Goal: Task Accomplishment & Management: Complete application form

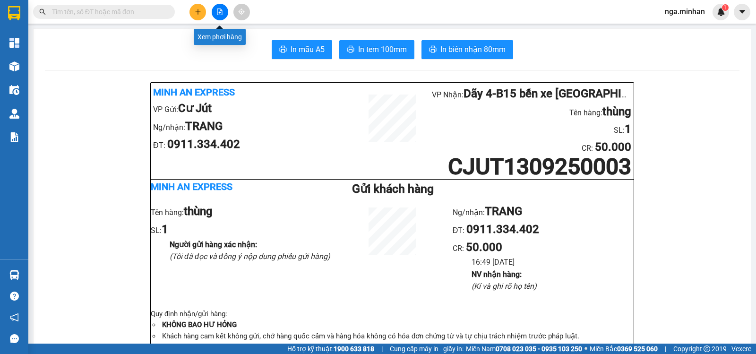
click at [200, 12] on icon "plus" at bounding box center [198, 12] width 7 height 7
click at [225, 36] on div "Tạo đơn hàng" at bounding box center [235, 35] width 41 height 10
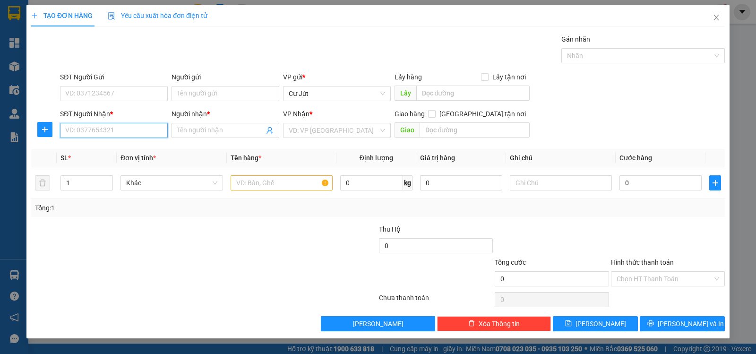
click at [133, 132] on input "SĐT Người Nhận *" at bounding box center [114, 130] width 108 height 15
type input "0945423737"
drag, startPoint x: 130, startPoint y: 142, endPoint x: 126, endPoint y: 143, distance: 4.9
click at [126, 143] on div "0945423737 - [PERSON_NAME]" at bounding box center [114, 149] width 108 height 15
type input "[PERSON_NAME]"
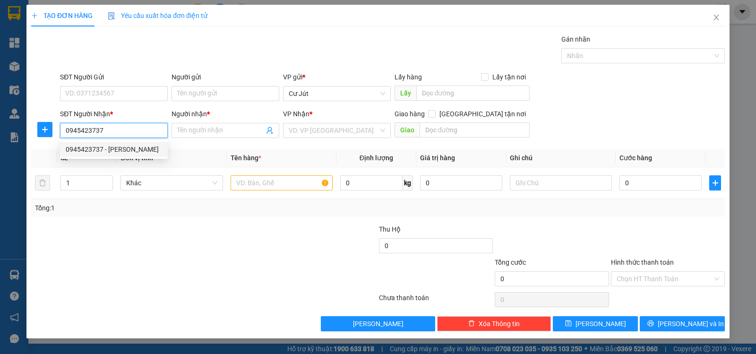
checkbox input "true"
type input "31/13 QL13, [GEOGRAPHIC_DATA], [GEOGRAPHIC_DATA]"
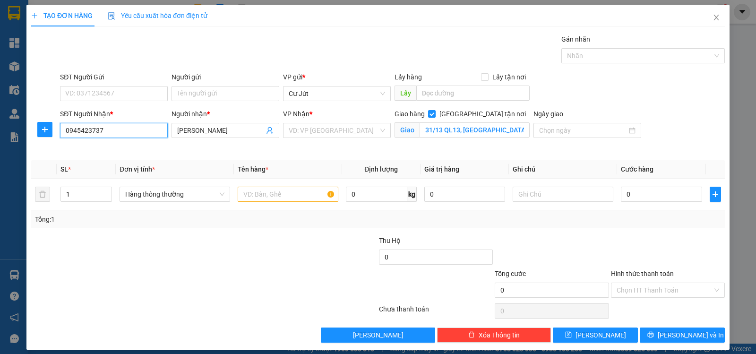
type input "0945423737"
click at [357, 139] on div "VP Nhận * VD: VP [GEOGRAPHIC_DATA]" at bounding box center [337, 125] width 108 height 33
click at [317, 129] on input "search" at bounding box center [334, 130] width 90 height 14
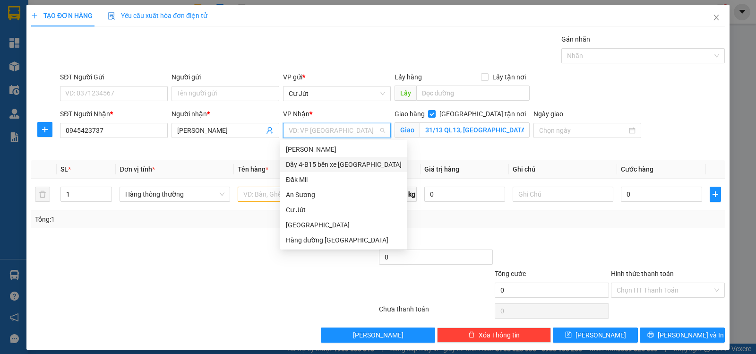
drag, startPoint x: 312, startPoint y: 163, endPoint x: 324, endPoint y: 162, distance: 11.9
click at [313, 163] on div "Dãy 4-B15 bến xe [GEOGRAPHIC_DATA]" at bounding box center [344, 164] width 116 height 10
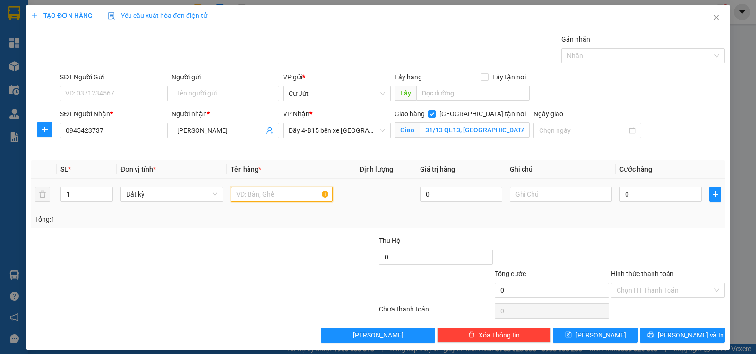
click at [281, 191] on input "text" at bounding box center [282, 194] width 102 height 15
type input "th xốp"
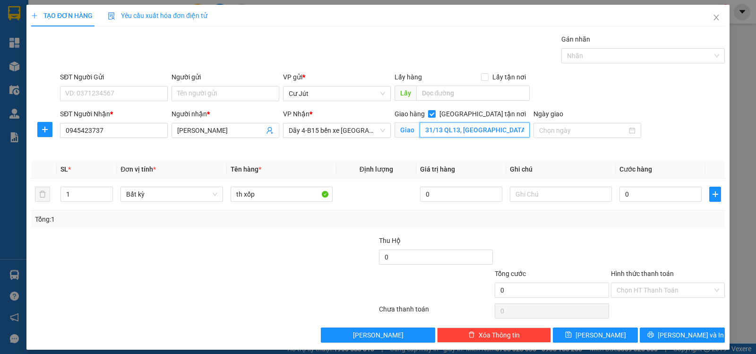
click at [482, 133] on input "31/13 QL13, [GEOGRAPHIC_DATA], [GEOGRAPHIC_DATA]" at bounding box center [475, 129] width 111 height 15
click at [435, 111] on input "[GEOGRAPHIC_DATA] tận nơi" at bounding box center [431, 113] width 7 height 7
checkbox input "false"
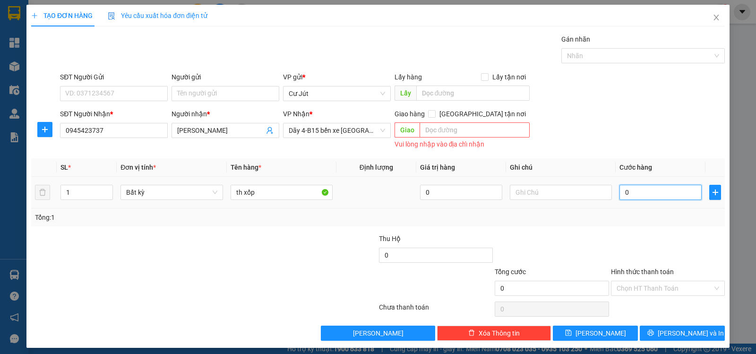
click at [665, 187] on input "0" at bounding box center [661, 192] width 82 height 15
type input "5"
type input "50"
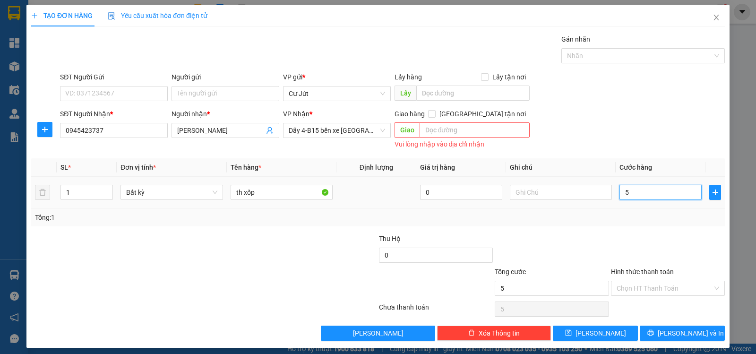
type input "50"
type input "50.000"
click at [641, 288] on input "Hình thức thanh toán" at bounding box center [665, 288] width 96 height 14
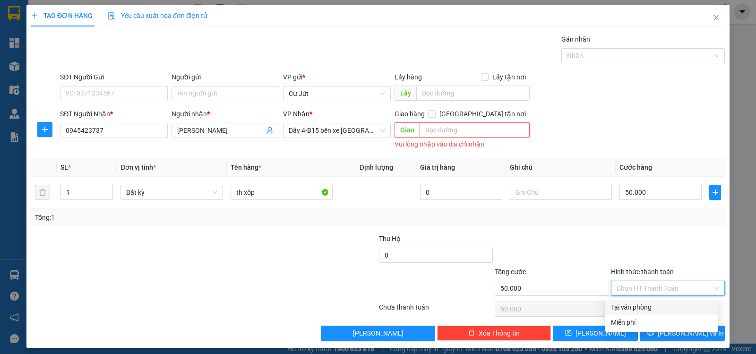
click at [644, 305] on div "Tại văn phòng" at bounding box center [662, 307] width 102 height 10
type input "0"
click at [668, 343] on div "TẠO ĐƠN HÀNG Yêu cầu xuất hóa đơn điện tử Transit Pickup Surcharge Ids Transit …" at bounding box center [377, 176] width 703 height 343
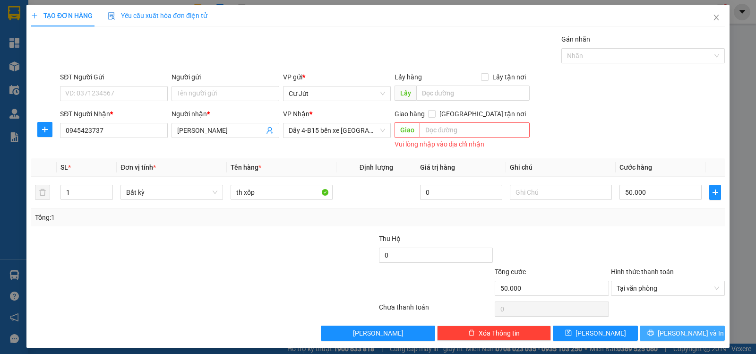
click at [674, 330] on span "[PERSON_NAME] và In" at bounding box center [691, 333] width 66 height 10
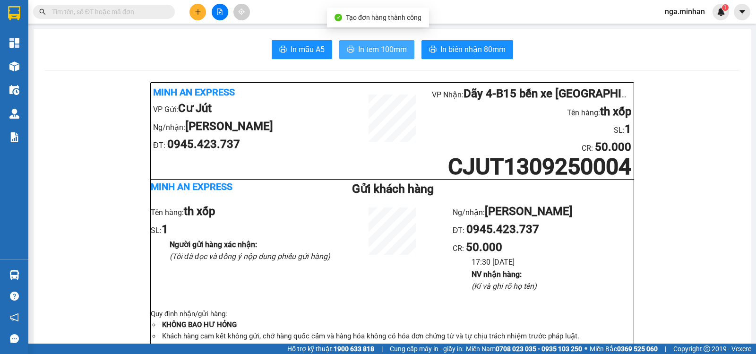
drag, startPoint x: 364, startPoint y: 40, endPoint x: 375, endPoint y: 57, distance: 20.2
click at [375, 57] on button "In tem 100mm" at bounding box center [376, 49] width 75 height 19
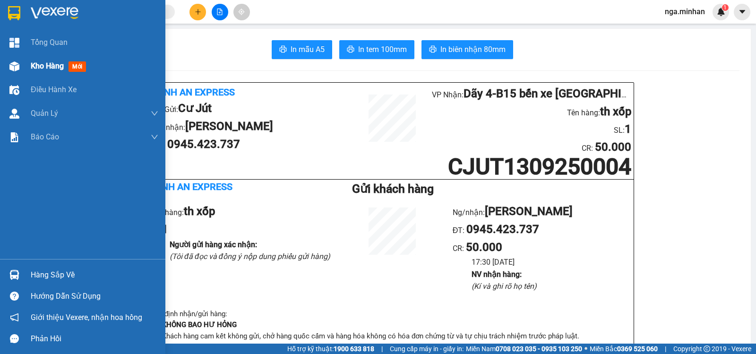
click at [44, 64] on span "Kho hàng" at bounding box center [47, 65] width 33 height 9
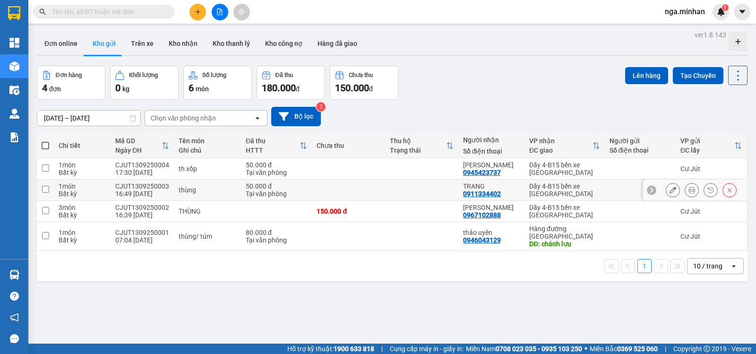
click at [689, 188] on icon at bounding box center [692, 190] width 7 height 7
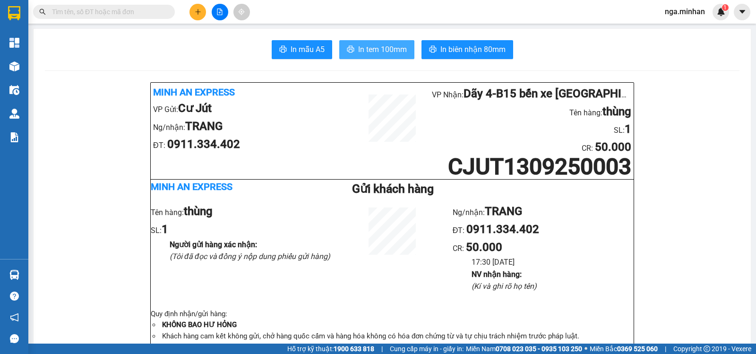
click at [383, 53] on span "In tem 100mm" at bounding box center [382, 49] width 49 height 12
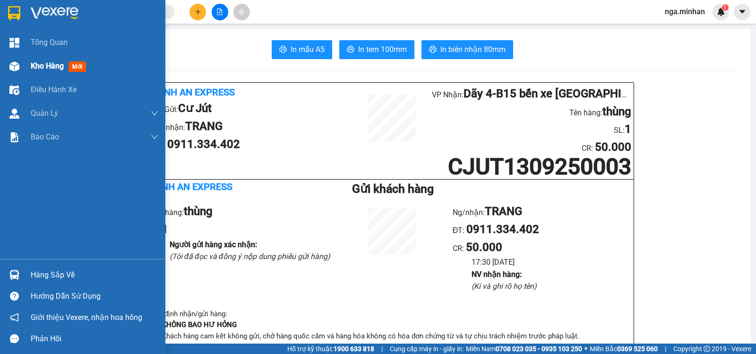
click at [27, 64] on div "Kho hàng mới" at bounding box center [82, 66] width 165 height 24
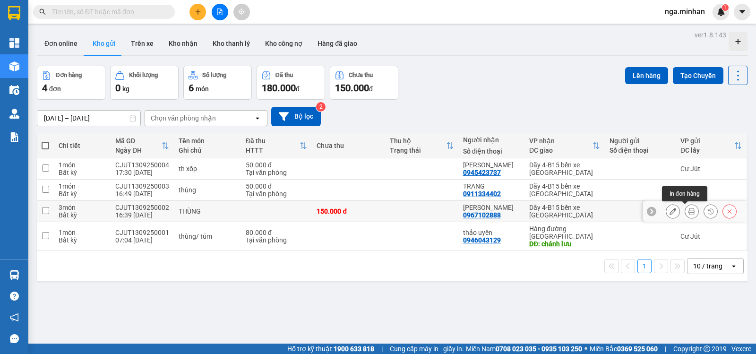
click at [689, 211] on icon at bounding box center [692, 211] width 7 height 7
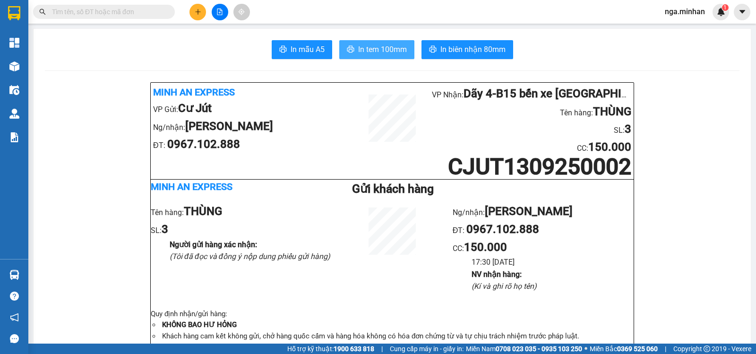
click at [389, 54] on span "In tem 100mm" at bounding box center [382, 49] width 49 height 12
click at [205, 9] on button at bounding box center [198, 12] width 17 height 17
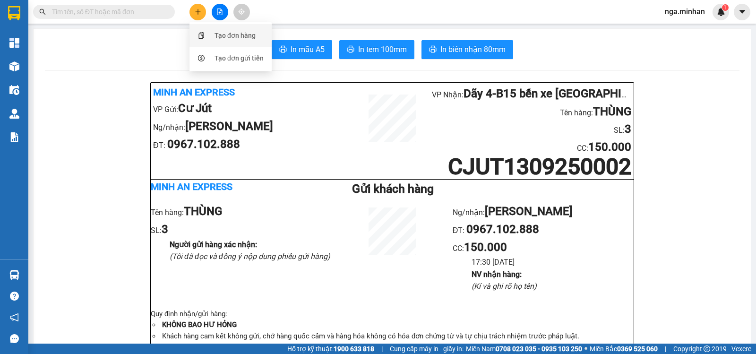
click at [226, 37] on div "Tạo đơn hàng" at bounding box center [235, 35] width 41 height 10
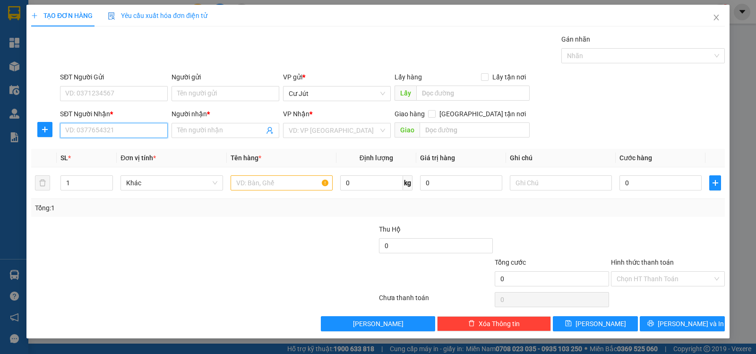
click at [96, 125] on input "SĐT Người Nhận *" at bounding box center [114, 130] width 108 height 15
type input "0914497501"
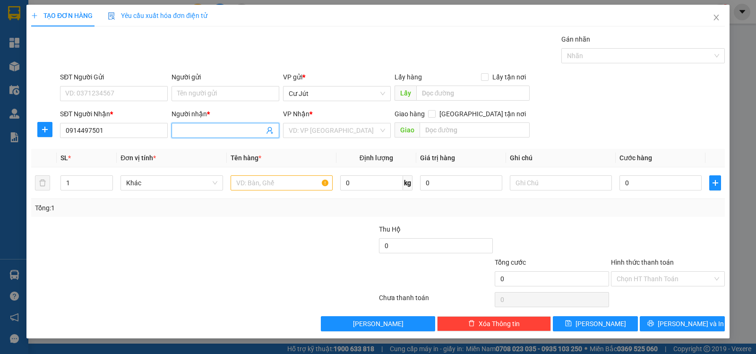
click at [205, 124] on span at bounding box center [226, 130] width 108 height 15
type input "l"
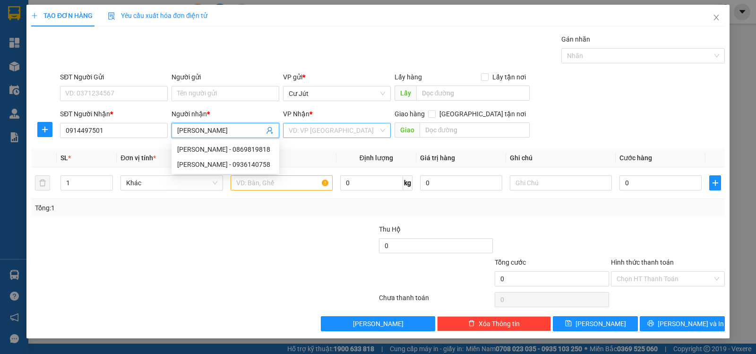
type input "[PERSON_NAME]"
click at [315, 128] on input "search" at bounding box center [334, 130] width 90 height 14
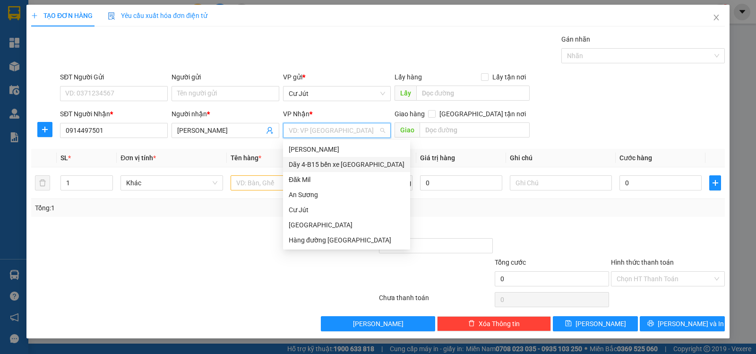
click at [324, 164] on div "Dãy 4-B15 bến xe [GEOGRAPHIC_DATA]" at bounding box center [347, 164] width 116 height 10
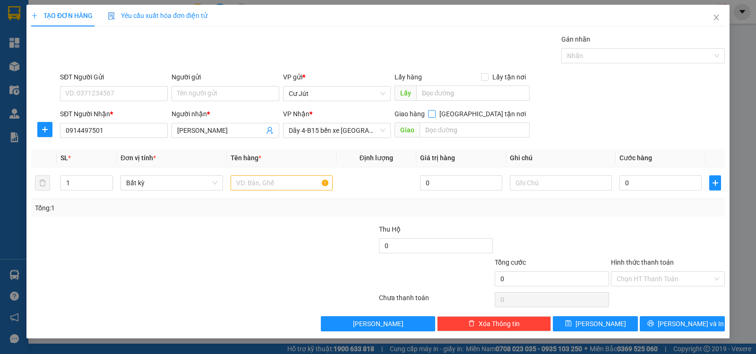
click at [435, 113] on input "[GEOGRAPHIC_DATA] tận nơi" at bounding box center [431, 113] width 7 height 7
checkbox input "true"
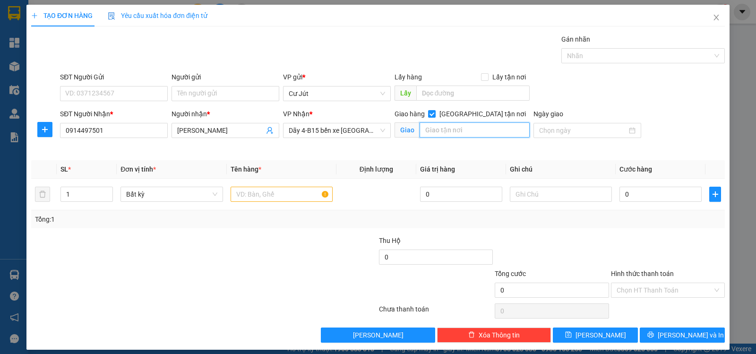
click at [465, 129] on input "text" at bounding box center [475, 129] width 111 height 15
type input "TÒA A - CC ECO GREEN - Q7"
click at [275, 190] on input "text" at bounding box center [282, 194] width 102 height 15
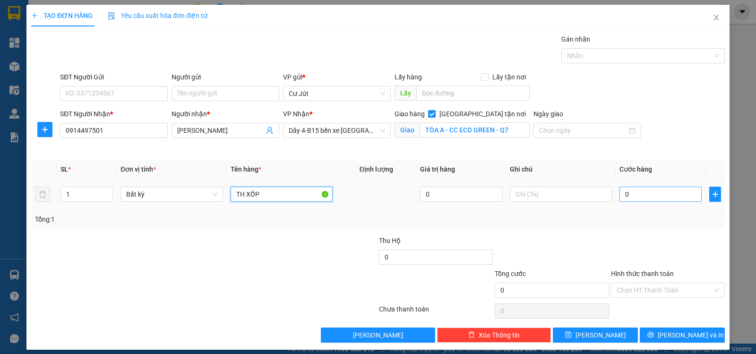
type input "TH XỐP"
click at [643, 197] on input "0" at bounding box center [661, 194] width 82 height 15
type input "5"
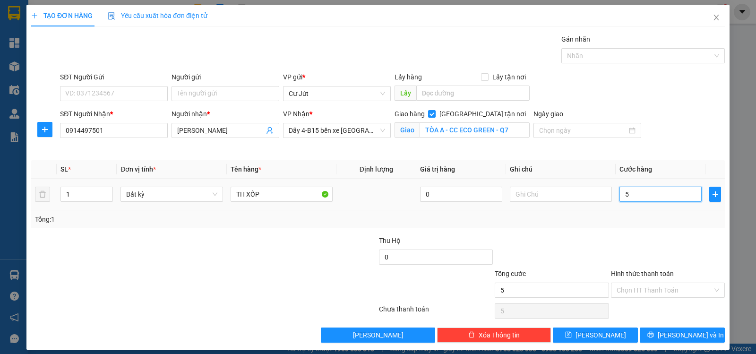
type input "50"
type input "50.000"
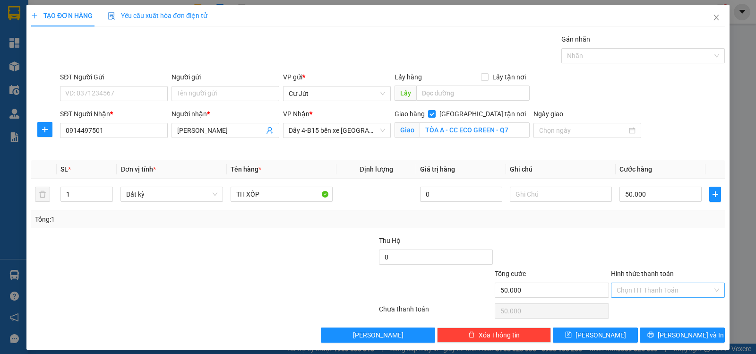
click at [652, 290] on input "Hình thức thanh toán" at bounding box center [665, 290] width 96 height 14
click at [660, 310] on div "Tại văn phòng" at bounding box center [662, 309] width 102 height 10
type input "0"
click at [669, 331] on button "[PERSON_NAME] và In" at bounding box center [682, 335] width 85 height 15
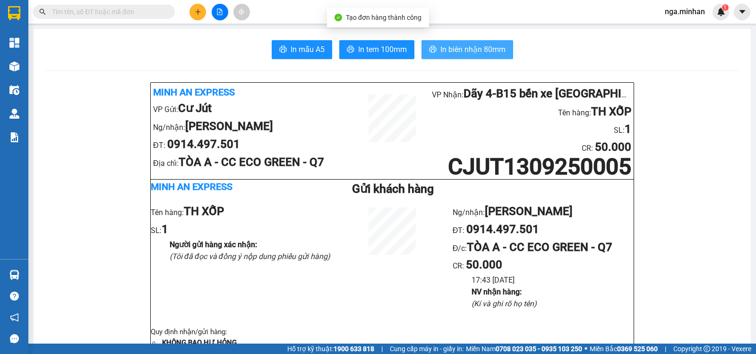
click at [488, 46] on span "In biên nhận 80mm" at bounding box center [473, 49] width 65 height 12
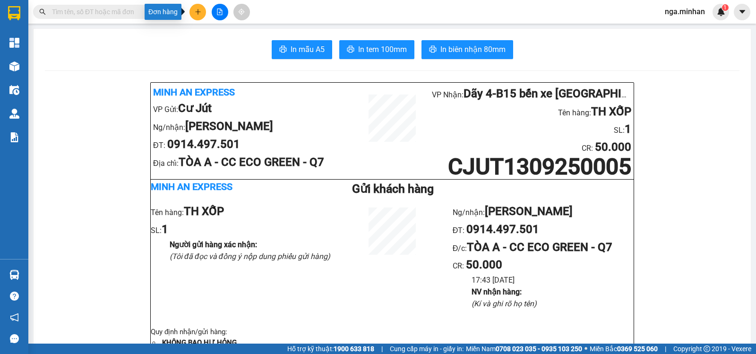
click at [199, 8] on button at bounding box center [198, 12] width 17 height 17
click at [216, 28] on div "Tạo đơn hàng" at bounding box center [230, 35] width 71 height 18
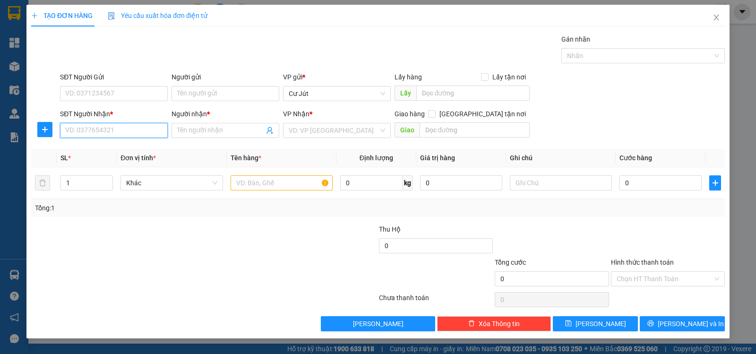
click at [126, 130] on input "SĐT Người Nhận *" at bounding box center [114, 130] width 108 height 15
click at [123, 153] on div "0986622239 - TRINH" at bounding box center [114, 149] width 96 height 10
type input "0986622239"
type input "TRINH"
type input "0986622239"
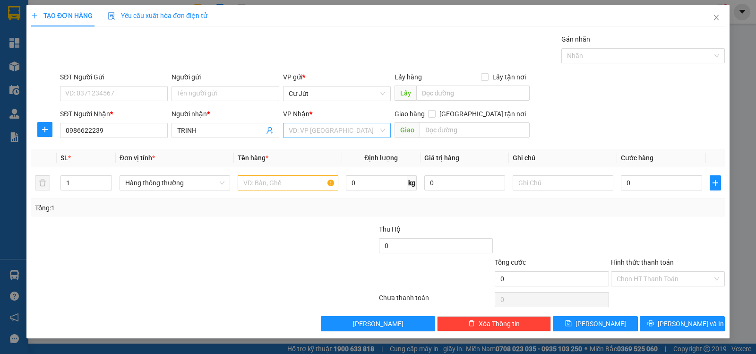
click at [342, 128] on input "search" at bounding box center [334, 130] width 90 height 14
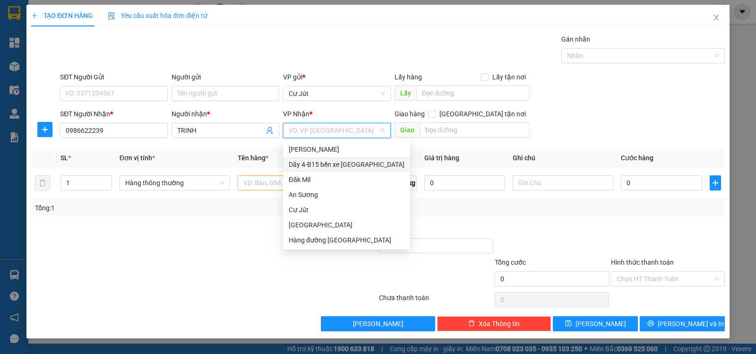
click at [355, 165] on div "Dãy 4-B15 bến xe [GEOGRAPHIC_DATA]" at bounding box center [347, 164] width 116 height 10
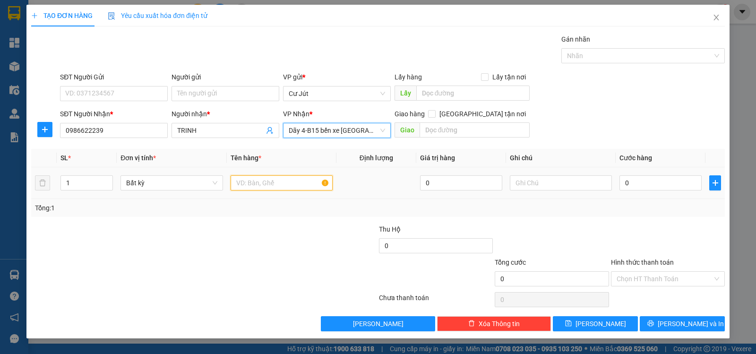
drag, startPoint x: 293, startPoint y: 180, endPoint x: 300, endPoint y: 178, distance: 7.8
click at [299, 178] on input "text" at bounding box center [282, 182] width 102 height 15
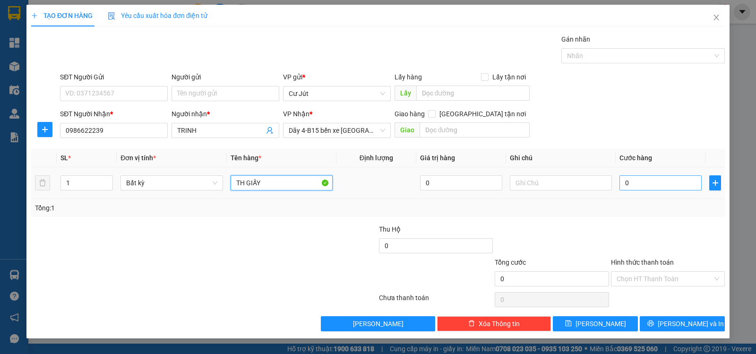
type input "TH GIẤY"
click at [646, 181] on input "0" at bounding box center [661, 182] width 82 height 15
type input "5"
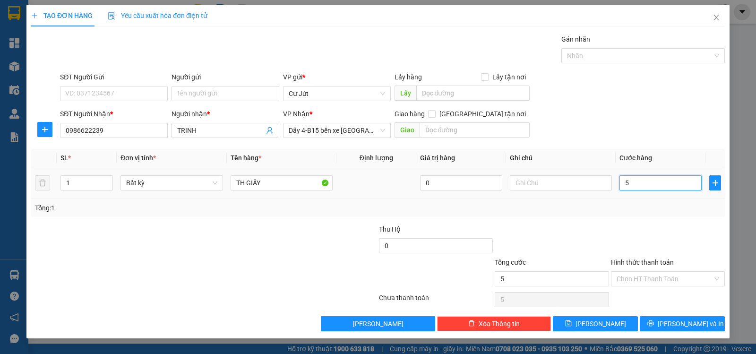
type input "50"
type input "50.000"
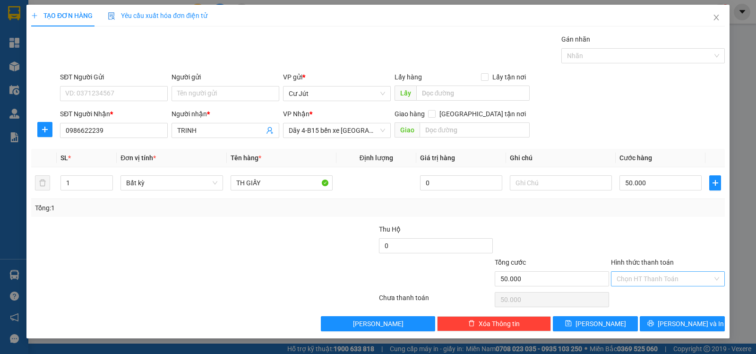
click at [661, 271] on div "Hình thức thanh toán Chọn HT Thanh Toán" at bounding box center [668, 273] width 114 height 33
click at [661, 272] on input "Hình thức thanh toán" at bounding box center [665, 279] width 96 height 14
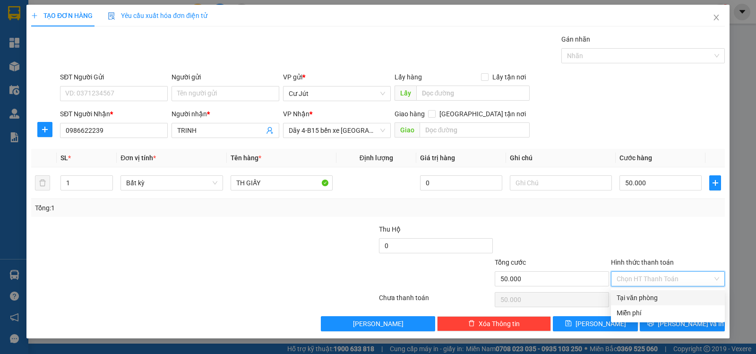
drag, startPoint x: 672, startPoint y: 290, endPoint x: 670, endPoint y: 296, distance: 6.9
click at [672, 294] on div "Transit Pickup Surcharge Ids Transit Deliver Surcharge Ids Transit Deliver Surc…" at bounding box center [378, 182] width 694 height 297
click at [670, 296] on div "Tại văn phòng" at bounding box center [668, 298] width 103 height 10
type input "0"
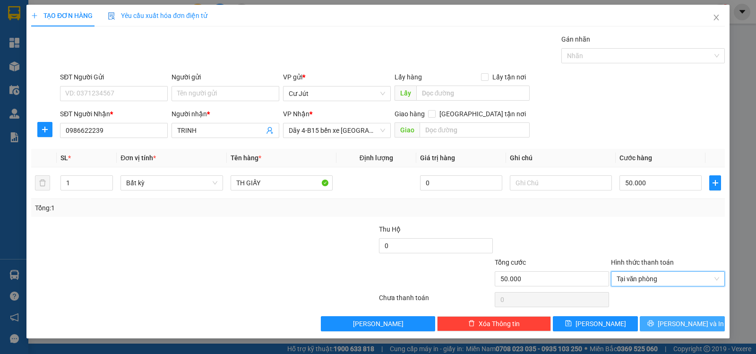
click at [690, 330] on button "[PERSON_NAME] và In" at bounding box center [682, 323] width 85 height 15
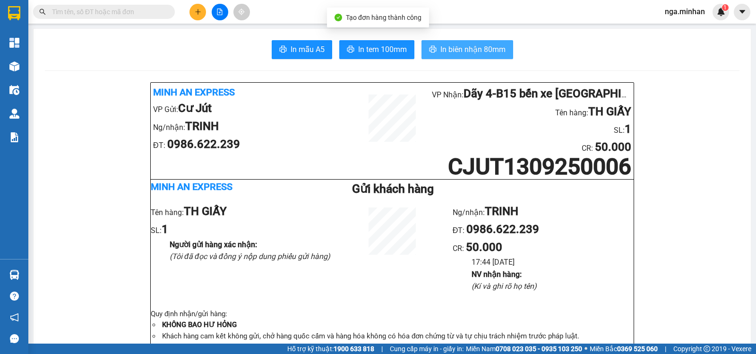
click at [487, 53] on span "In biên nhận 80mm" at bounding box center [473, 49] width 65 height 12
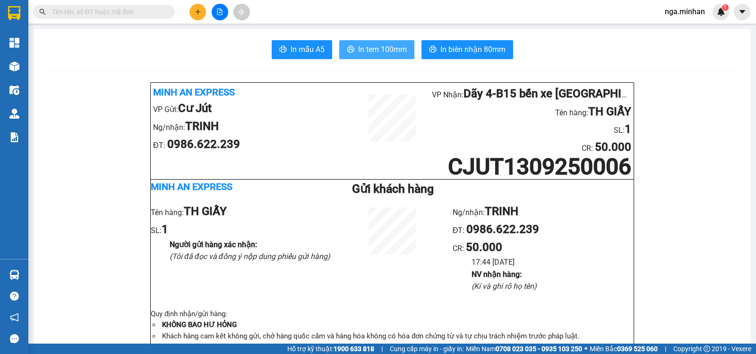
click at [370, 42] on button "In tem 100mm" at bounding box center [376, 49] width 75 height 19
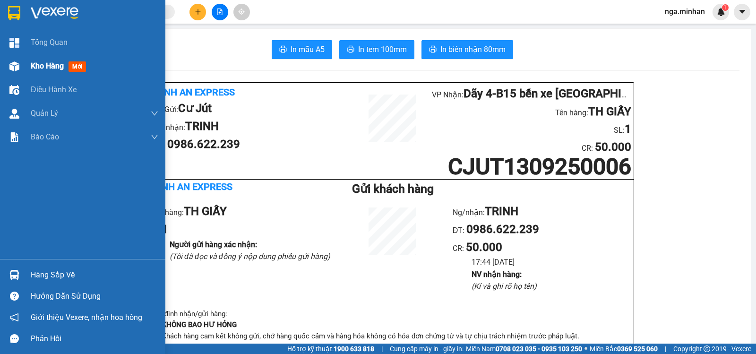
click at [29, 62] on div "Kho hàng mới" at bounding box center [82, 66] width 165 height 24
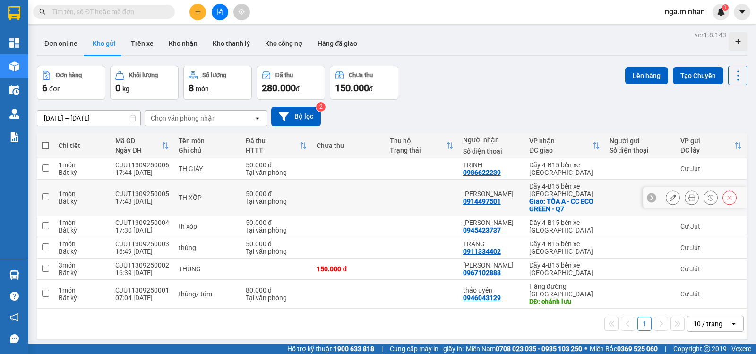
click at [689, 199] on icon at bounding box center [692, 197] width 7 height 7
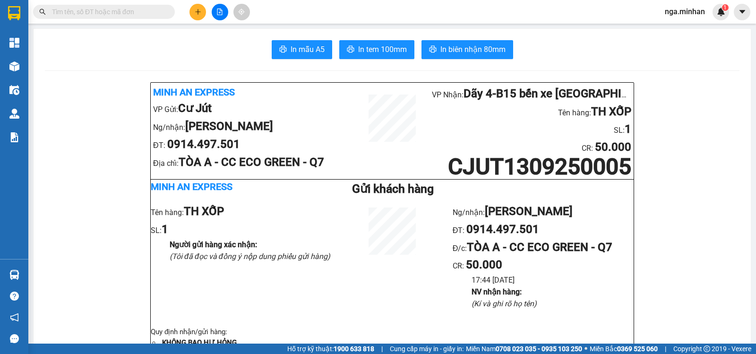
click at [395, 48] on span "In tem 100mm" at bounding box center [382, 49] width 49 height 12
click at [200, 9] on icon "plus" at bounding box center [198, 12] width 7 height 7
click at [251, 29] on div "Tạo đơn hàng" at bounding box center [230, 35] width 71 height 18
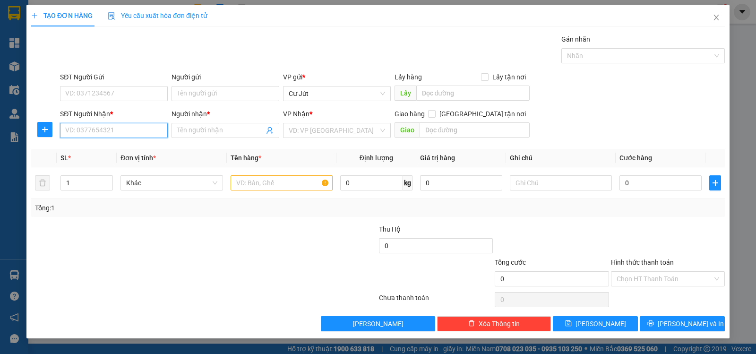
click at [153, 128] on input "SĐT Người Nhận *" at bounding box center [114, 130] width 108 height 15
click at [146, 145] on div "0902381268 - TRÌNH" at bounding box center [114, 149] width 96 height 10
type input "0902381268"
type input "TRÌNH"
type input "0902381268"
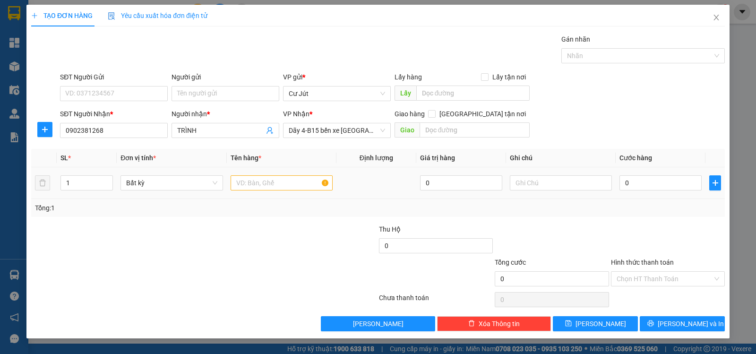
drag, startPoint x: 276, startPoint y: 175, endPoint x: 275, endPoint y: 184, distance: 9.0
click at [276, 176] on div at bounding box center [282, 182] width 102 height 19
click at [275, 184] on input "text" at bounding box center [282, 182] width 102 height 15
type input "Y"
type input "THÙNG"
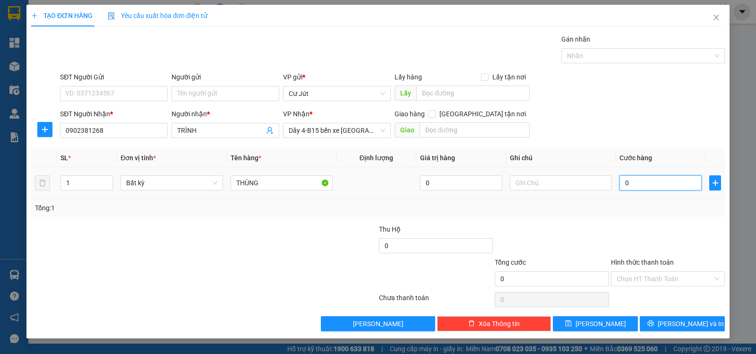
click at [655, 182] on input "0" at bounding box center [661, 182] width 82 height 15
type input "4"
type input "40"
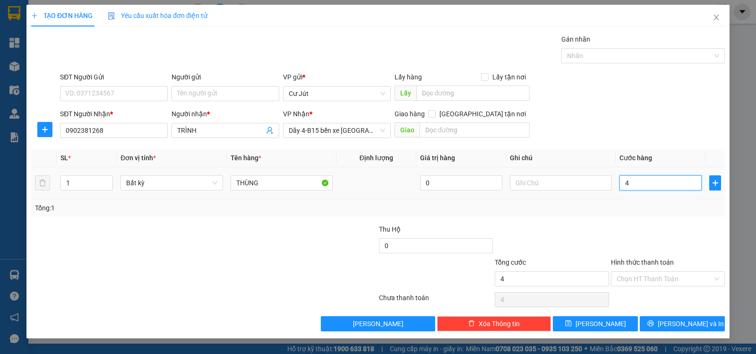
type input "40"
type input "40.000"
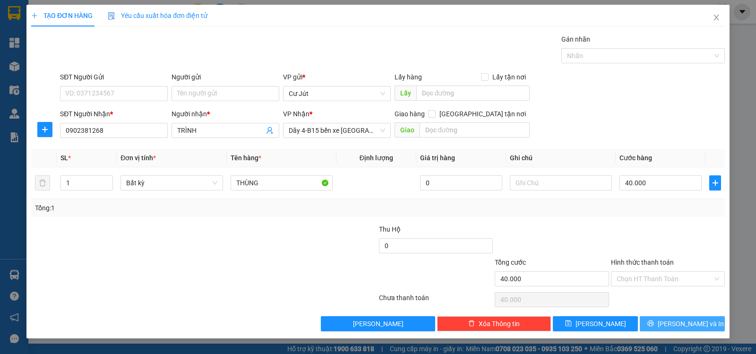
click at [684, 323] on span "[PERSON_NAME] và In" at bounding box center [691, 324] width 66 height 10
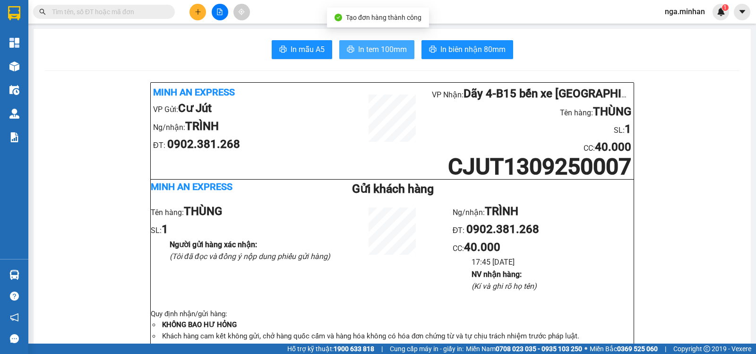
click at [357, 43] on button "In tem 100mm" at bounding box center [376, 49] width 75 height 19
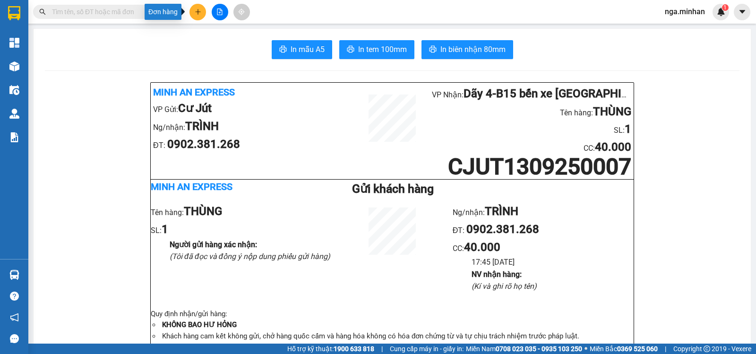
click at [199, 13] on icon "plus" at bounding box center [198, 12] width 7 height 7
click at [227, 34] on div "Tạo đơn hàng" at bounding box center [235, 35] width 41 height 10
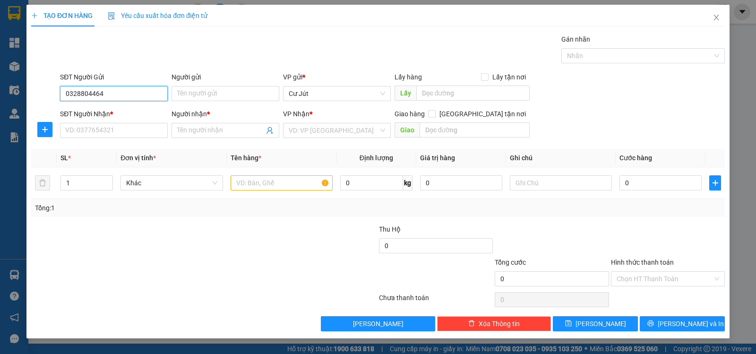
drag, startPoint x: 108, startPoint y: 94, endPoint x: 35, endPoint y: 104, distance: 74.3
click at [34, 109] on form "SĐT Người Gửi 0328804464 0328804464 Người gửi Tên người gửi VP gửi * Cư Jút Lấy…" at bounding box center [378, 107] width 694 height 70
type input "0328804464"
click at [96, 127] on input "SĐT Người Nhận *" at bounding box center [114, 130] width 108 height 15
paste input "0328804464"
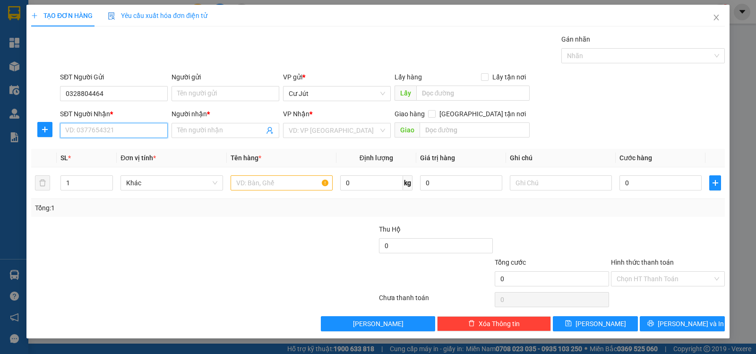
type input "0328804464"
click at [124, 149] on div "0328804464 - thành" at bounding box center [114, 149] width 96 height 10
type input "thành"
checkbox input "true"
type input "1436 [PERSON_NAME],p7,q8"
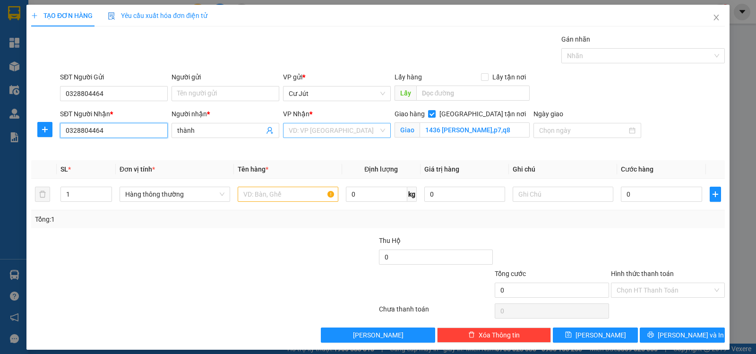
type input "0328804464"
click at [302, 130] on input "search" at bounding box center [334, 130] width 90 height 14
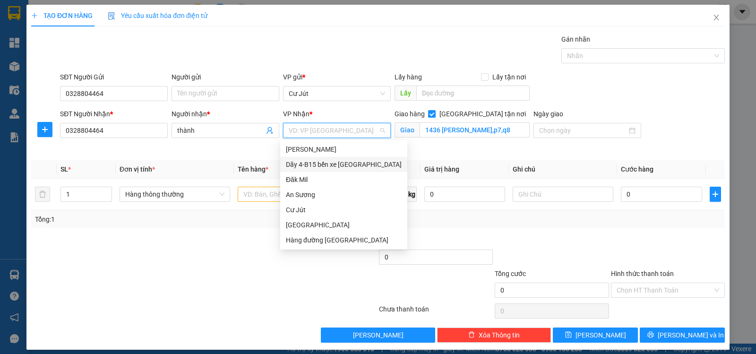
click at [320, 166] on div "Dãy 4-B15 bến xe [GEOGRAPHIC_DATA]" at bounding box center [344, 164] width 116 height 10
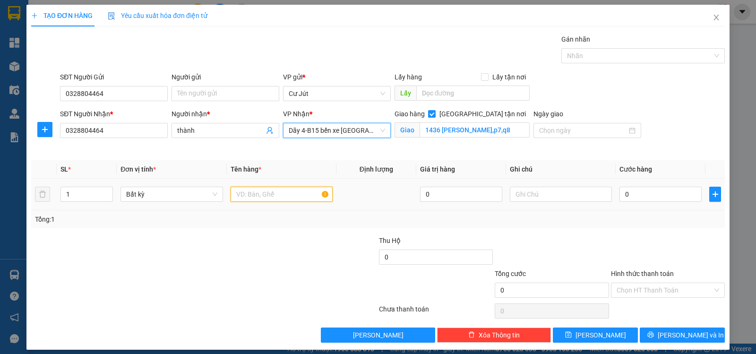
click at [292, 195] on input "text" at bounding box center [282, 194] width 102 height 15
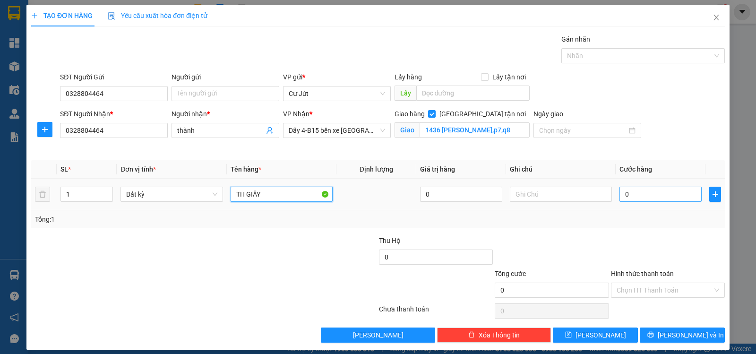
type input "TH GIẤY"
type input "4"
type input "40"
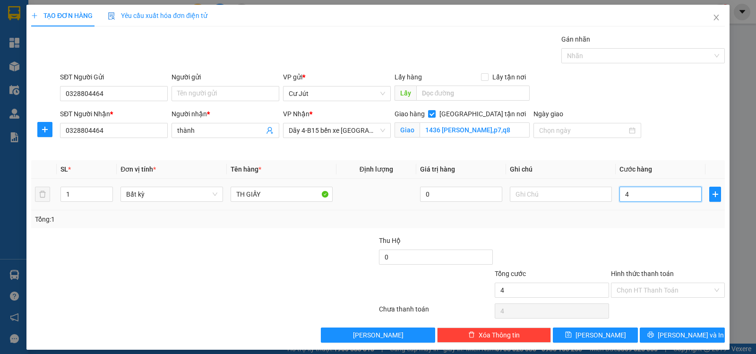
type input "40"
type input "40.000"
drag, startPoint x: 653, startPoint y: 287, endPoint x: 653, endPoint y: 295, distance: 8.5
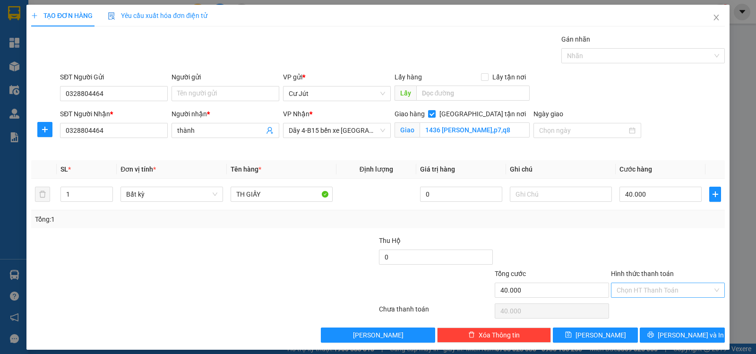
click at [653, 291] on input "Hình thức thanh toán" at bounding box center [665, 290] width 96 height 14
drag, startPoint x: 651, startPoint y: 310, endPoint x: 672, endPoint y: 339, distance: 36.6
click at [652, 312] on div "Tại văn phòng" at bounding box center [662, 309] width 102 height 10
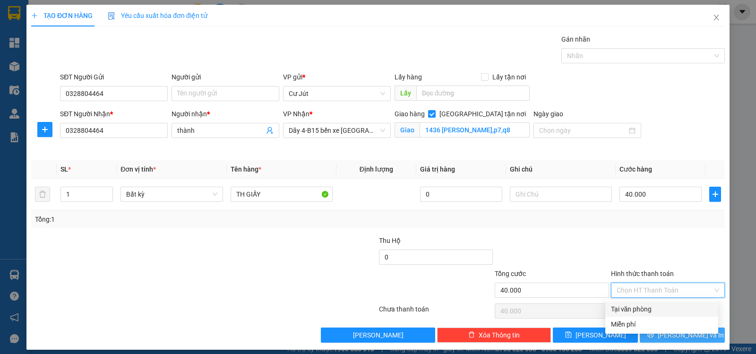
type input "0"
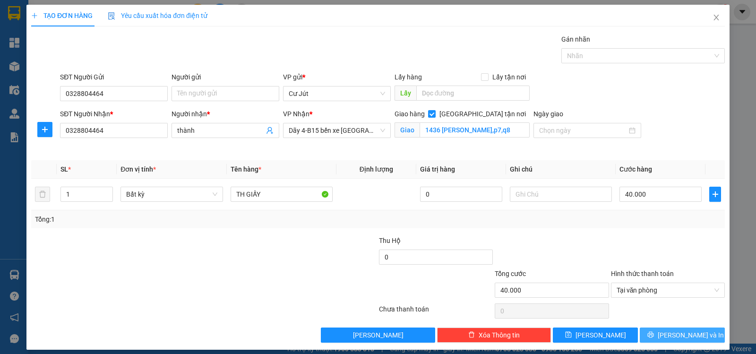
click at [676, 337] on span "[PERSON_NAME] và In" at bounding box center [691, 335] width 66 height 10
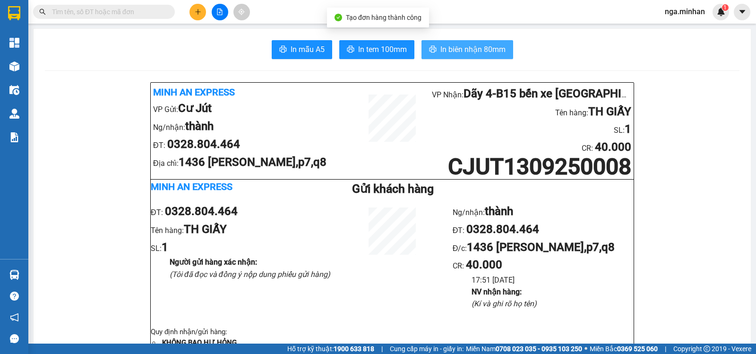
click at [471, 51] on span "In biên nhận 80mm" at bounding box center [473, 49] width 65 height 12
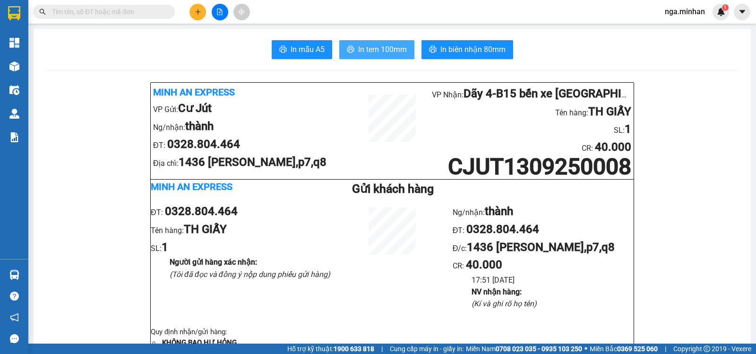
click at [391, 54] on span "In tem 100mm" at bounding box center [382, 49] width 49 height 12
click at [385, 57] on button "In tem 100mm" at bounding box center [376, 49] width 75 height 19
click at [200, 5] on button at bounding box center [198, 12] width 17 height 17
click at [219, 11] on div at bounding box center [219, 12] width 71 height 17
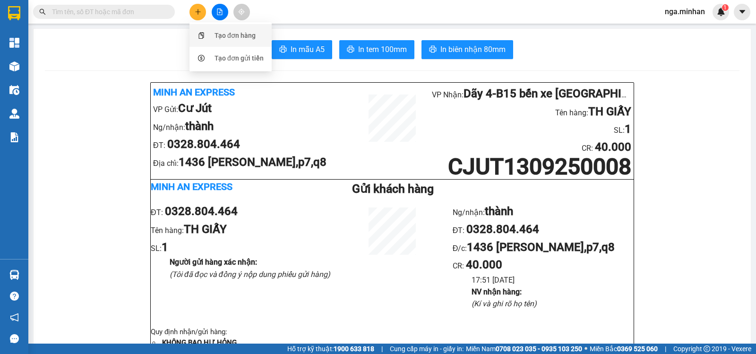
click at [254, 38] on div "Tạo đơn hàng" at bounding box center [235, 35] width 41 height 10
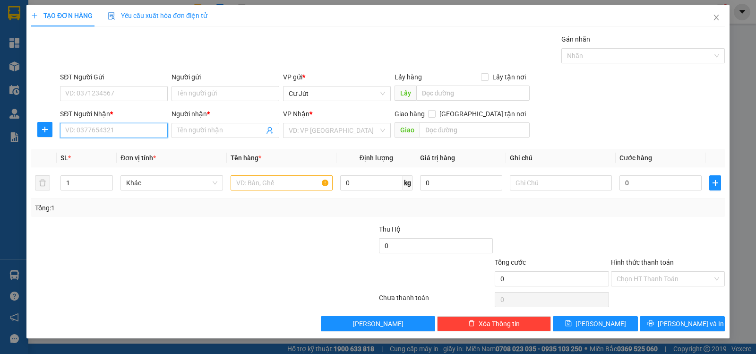
click at [147, 137] on input "SĐT Người Nhận *" at bounding box center [114, 130] width 108 height 15
click at [146, 136] on input "SĐT Người Nhận *" at bounding box center [114, 130] width 108 height 15
type input "0836247247"
drag, startPoint x: 121, startPoint y: 132, endPoint x: 0, endPoint y: 160, distance: 123.8
click at [0, 160] on div "TẠO ĐƠN HÀNG Yêu cầu xuất hóa đơn điện tử Transit Pickup Surcharge Ids Transit …" at bounding box center [378, 177] width 756 height 354
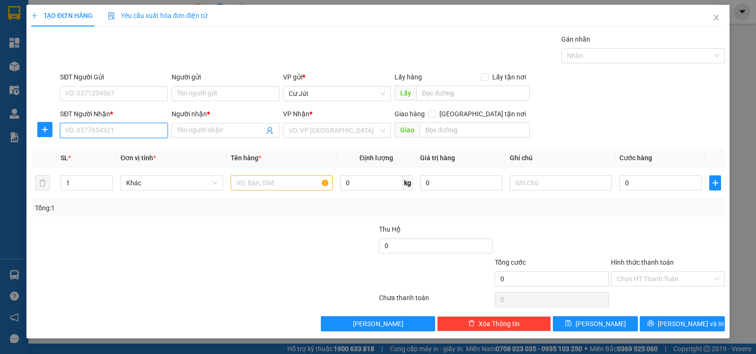
click at [125, 133] on input "SĐT Người Nhận *" at bounding box center [114, 130] width 108 height 15
click at [285, 188] on input "text" at bounding box center [282, 182] width 102 height 15
type input "TH GIẤY"
click at [106, 137] on input "SĐT Người Nhận *" at bounding box center [114, 130] width 108 height 15
click at [153, 131] on input "SĐT Người Nhận *" at bounding box center [114, 130] width 108 height 15
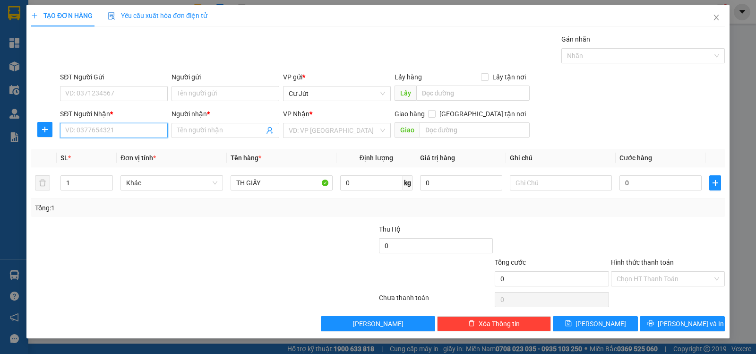
click at [153, 131] on input "SĐT Người Nhận *" at bounding box center [114, 130] width 108 height 15
click at [116, 151] on div "0943695499 - [PERSON_NAME]" at bounding box center [114, 149] width 96 height 10
type input "0943695499"
type input "[PERSON_NAME]"
checkbox input "true"
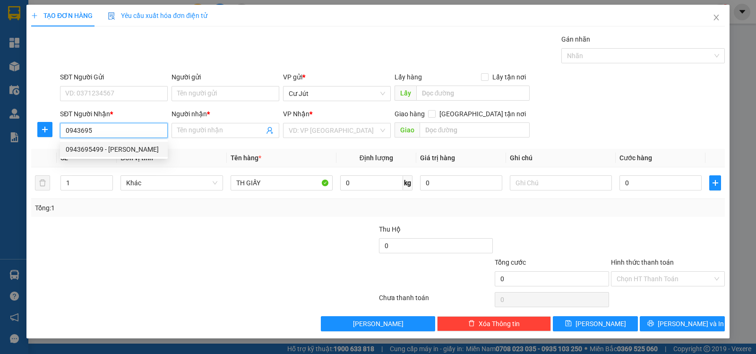
type input "2A [PERSON_NAME] - HIỆP PHÚ - Q9"
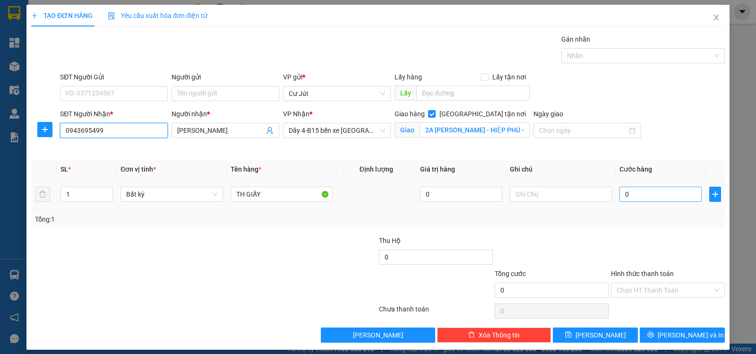
type input "0943695499"
click at [665, 194] on input "0" at bounding box center [661, 194] width 82 height 15
type input "5"
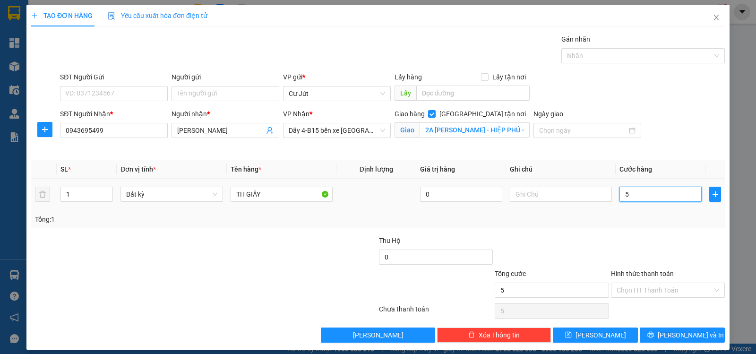
type input "50"
type input "50.000"
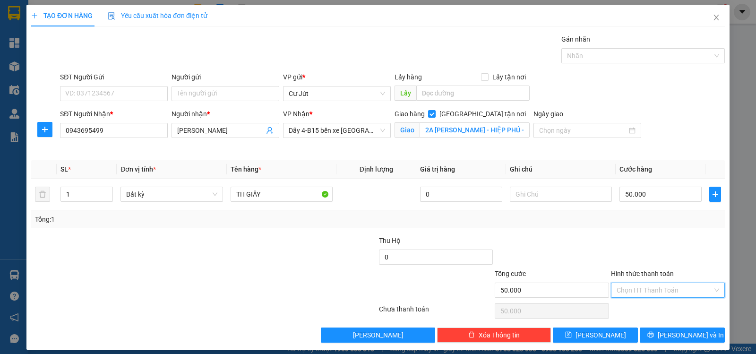
drag, startPoint x: 674, startPoint y: 292, endPoint x: 673, endPoint y: 298, distance: 5.8
click at [674, 292] on input "Hình thức thanh toán" at bounding box center [665, 290] width 96 height 14
click at [673, 305] on div "Tại văn phòng" at bounding box center [662, 309] width 102 height 10
type input "0"
click at [684, 330] on span "[PERSON_NAME] và In" at bounding box center [691, 335] width 66 height 10
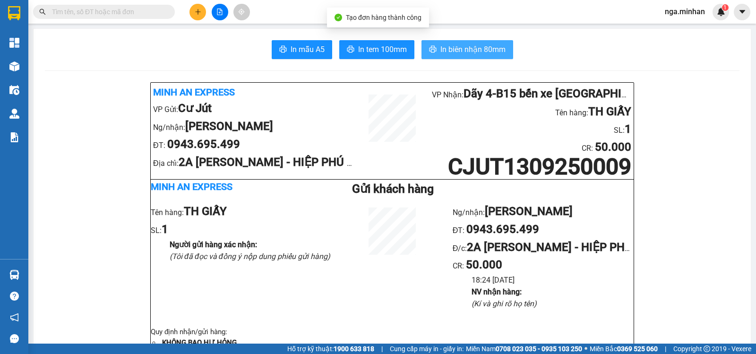
click at [476, 57] on button "In biên nhận 80mm" at bounding box center [468, 49] width 92 height 19
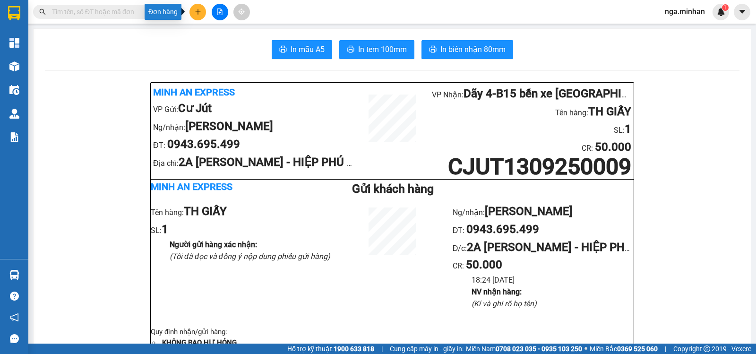
click at [195, 11] on icon "plus" at bounding box center [198, 12] width 7 height 7
click at [224, 34] on div "Tạo đơn hàng" at bounding box center [235, 35] width 41 height 10
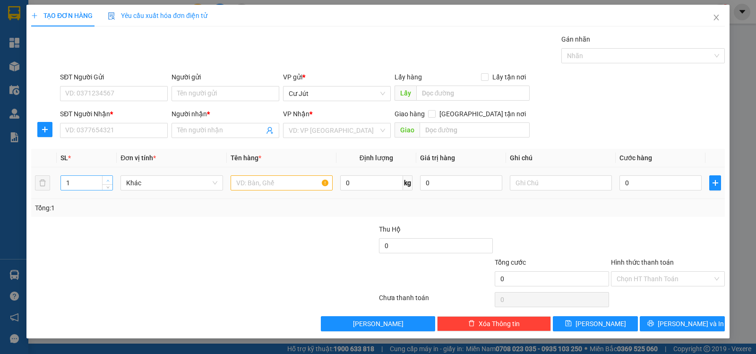
type input "2"
click at [106, 181] on icon "up" at bounding box center [107, 180] width 3 height 3
click at [136, 133] on input "SĐT Người Nhận *" at bounding box center [114, 130] width 108 height 15
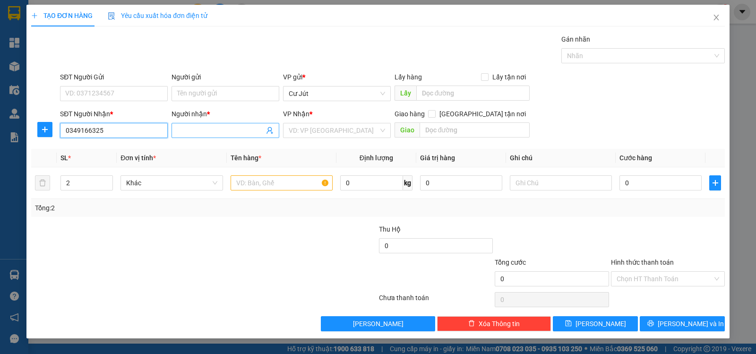
type input "0349166325"
click at [210, 131] on input "Người nhận *" at bounding box center [220, 130] width 87 height 10
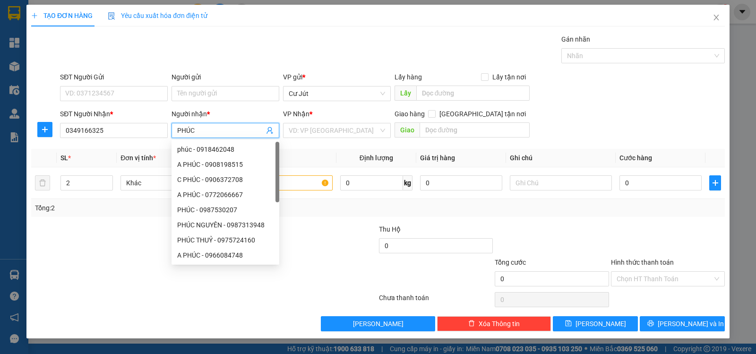
click at [177, 132] on input "PHÚC" at bounding box center [220, 130] width 87 height 10
type input "A PHÚC"
click at [310, 130] on input "search" at bounding box center [334, 130] width 90 height 14
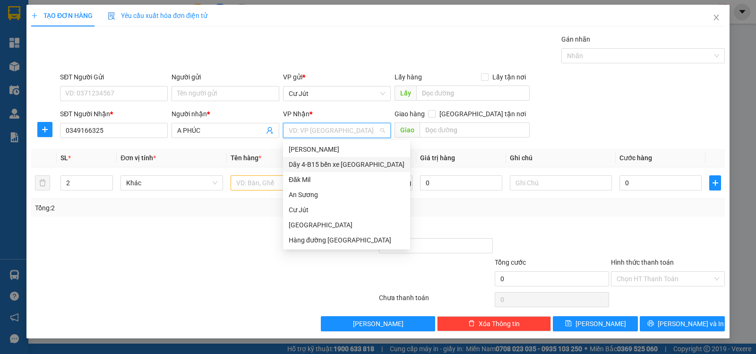
click at [329, 165] on div "Dãy 4-B15 bến xe [GEOGRAPHIC_DATA]" at bounding box center [347, 164] width 116 height 10
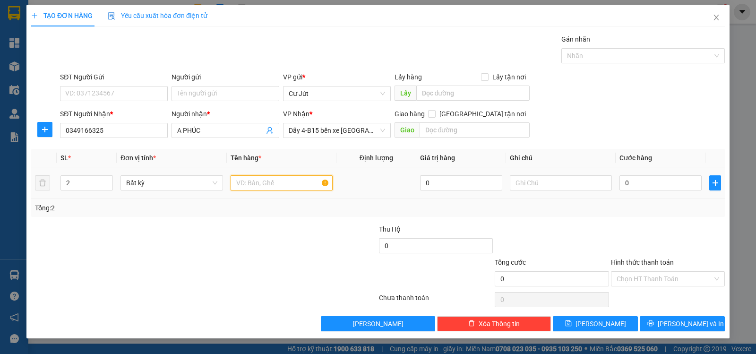
click at [255, 185] on input "text" at bounding box center [282, 182] width 102 height 15
type input "TH+ TXOP"
click at [682, 186] on input "0" at bounding box center [661, 182] width 82 height 15
type input "8"
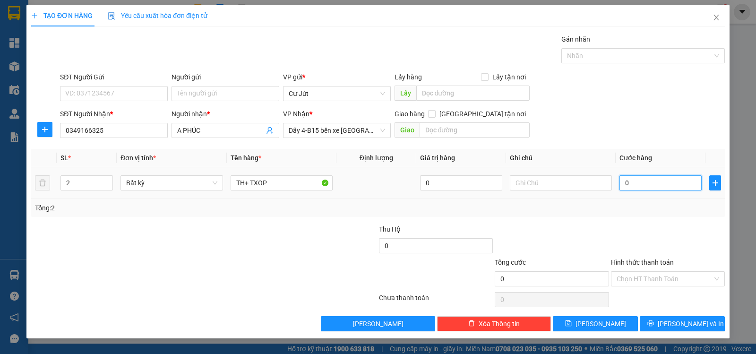
type input "8"
type input "80"
type input "80.000"
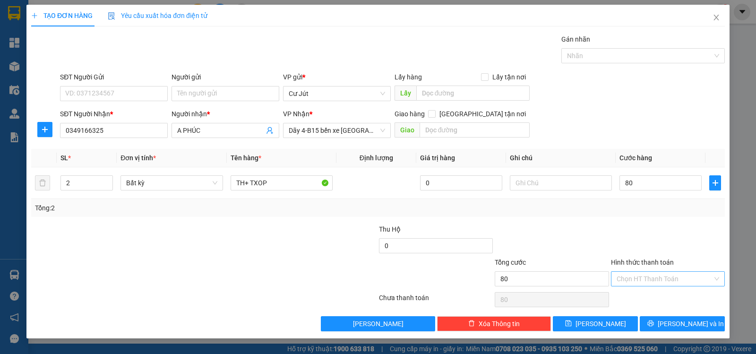
type input "80.000"
click at [655, 280] on input "Hình thức thanh toán" at bounding box center [665, 279] width 96 height 14
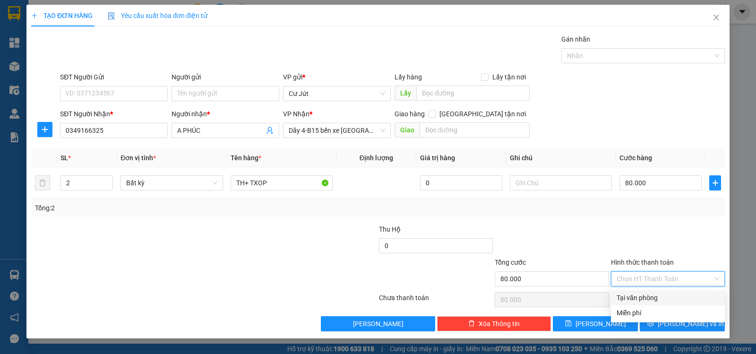
click at [661, 297] on div "Tại văn phòng" at bounding box center [668, 298] width 103 height 10
type input "0"
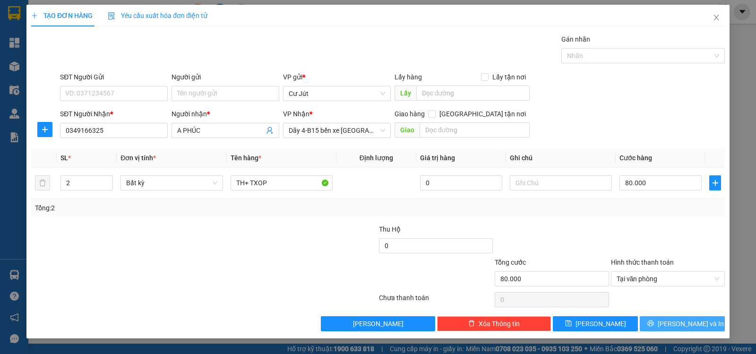
click at [680, 322] on span "[PERSON_NAME] và In" at bounding box center [691, 324] width 66 height 10
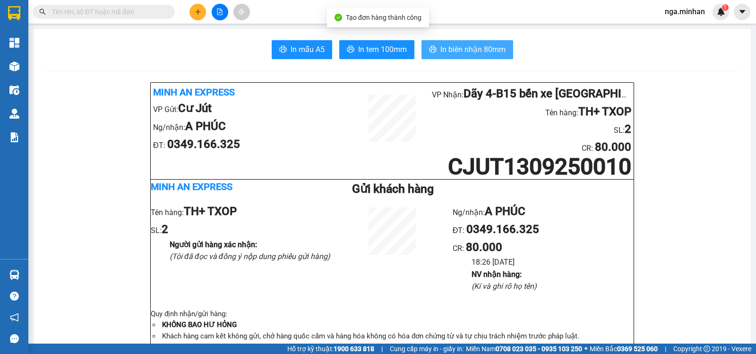
click at [478, 51] on span "In biên nhận 80mm" at bounding box center [473, 49] width 65 height 12
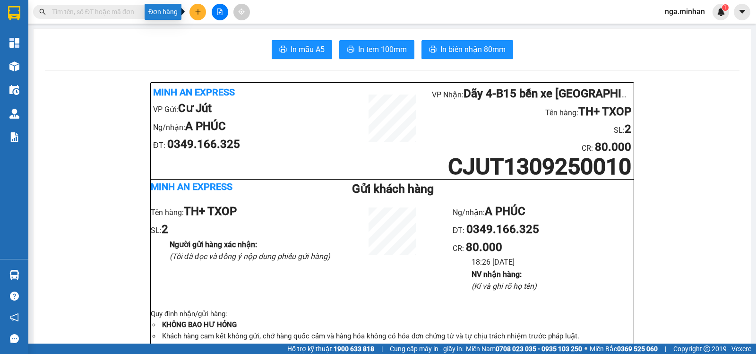
click at [202, 14] on button at bounding box center [198, 12] width 17 height 17
click at [223, 35] on div "Tạo đơn hàng" at bounding box center [235, 35] width 41 height 10
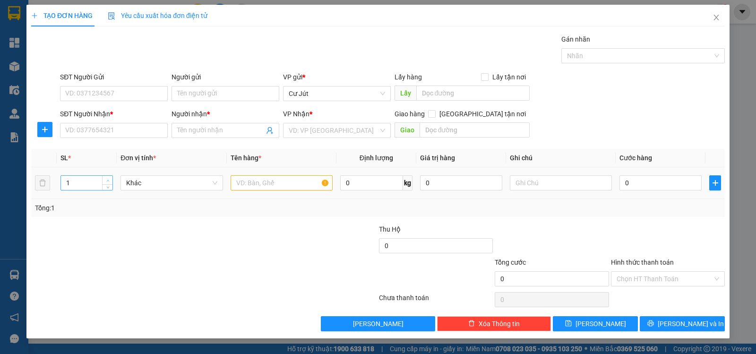
type input "2"
click at [111, 178] on span "Increase Value" at bounding box center [107, 180] width 10 height 9
click at [269, 182] on input "text" at bounding box center [282, 182] width 102 height 15
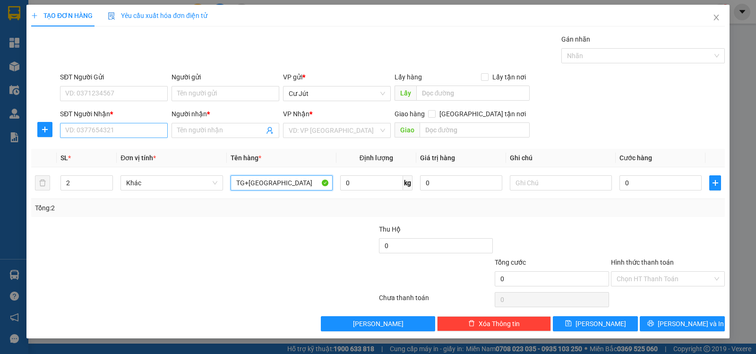
type input "TG+[GEOGRAPHIC_DATA]"
click at [123, 129] on input "SĐT Người Nhận *" at bounding box center [114, 130] width 108 height 15
drag, startPoint x: 79, startPoint y: 126, endPoint x: 156, endPoint y: 132, distance: 77.3
click at [156, 132] on input "0396247247" at bounding box center [114, 130] width 108 height 15
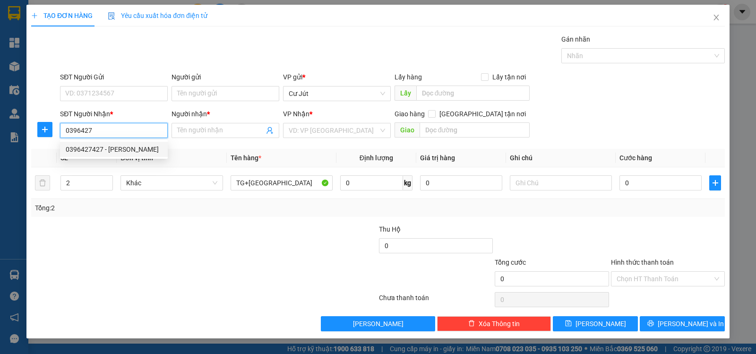
click at [127, 149] on div "0396427427 - [PERSON_NAME]" at bounding box center [114, 149] width 96 height 10
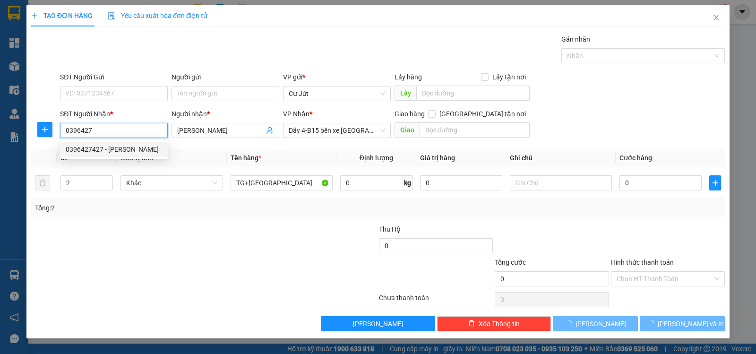
type input "0396427427"
type input "[PERSON_NAME]"
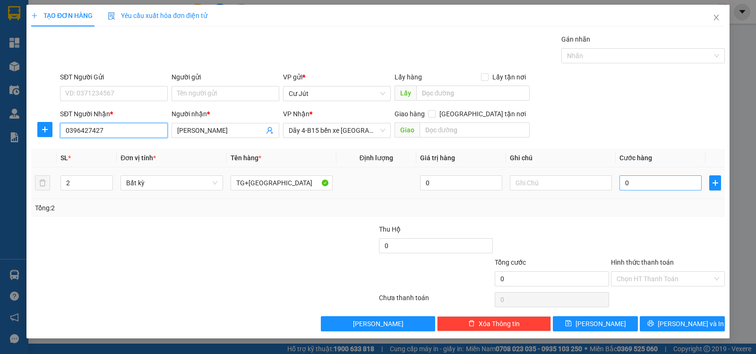
type input "0396427427"
click at [675, 187] on input "0" at bounding box center [661, 182] width 82 height 15
type input "8"
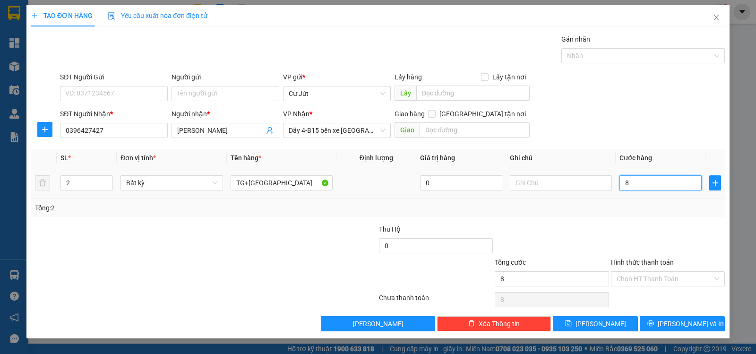
type input "80"
type input "80.000"
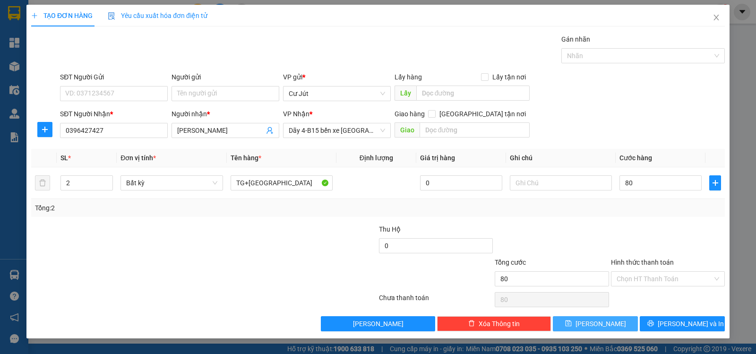
type input "80.000"
click at [610, 323] on button "[PERSON_NAME]" at bounding box center [595, 323] width 85 height 15
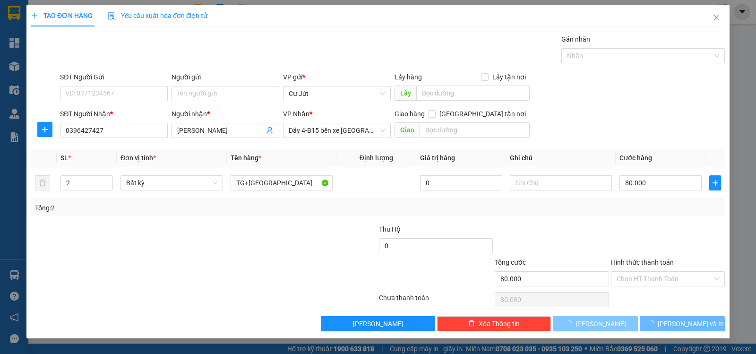
type input "1"
type input "0"
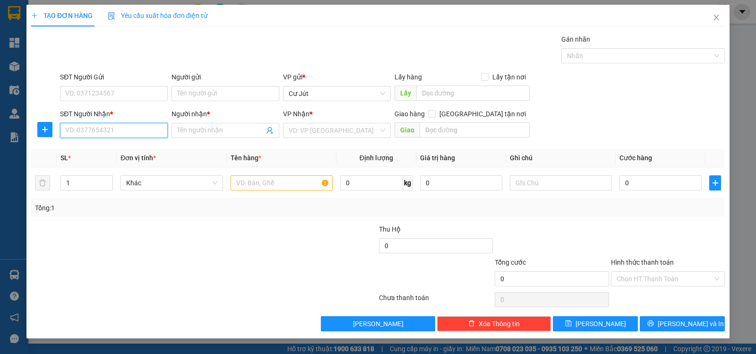
click at [147, 128] on input "SĐT Người Nhận *" at bounding box center [114, 130] width 108 height 15
click at [756, 173] on div "TẠO ĐƠN HÀNG Yêu cầu xuất hóa đơn điện tử Transit Pickup Surcharge Ids Transit …" at bounding box center [378, 177] width 756 height 354
click at [151, 132] on input "SĐT Người Nhận *" at bounding box center [114, 130] width 108 height 15
type input "0879712618"
click at [92, 144] on div "0879712618 - ." at bounding box center [114, 149] width 96 height 10
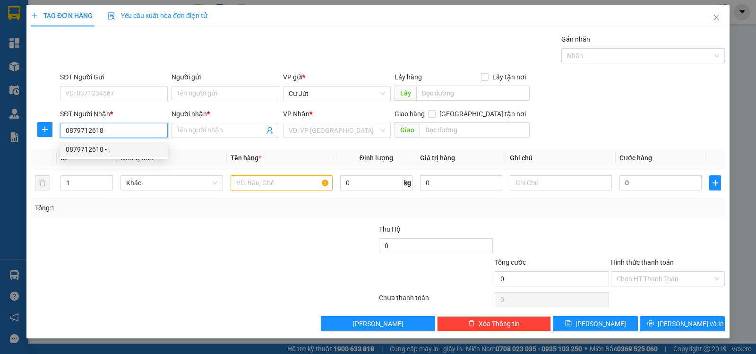
type input "."
type input "gò đậu"
type input "0879712618"
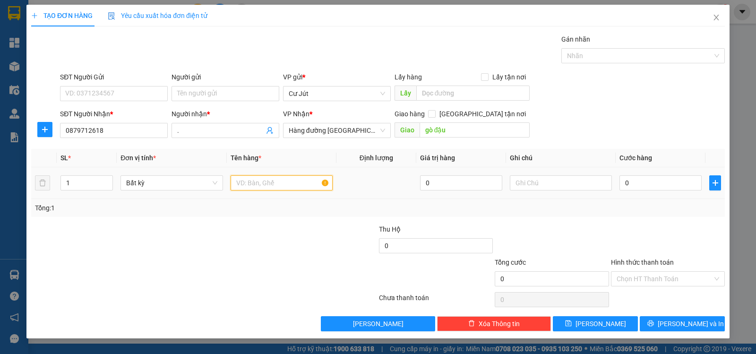
click at [278, 183] on input "text" at bounding box center [282, 182] width 102 height 15
type input "TH GIẤY"
click at [676, 184] on input "0" at bounding box center [661, 182] width 82 height 15
type input "5"
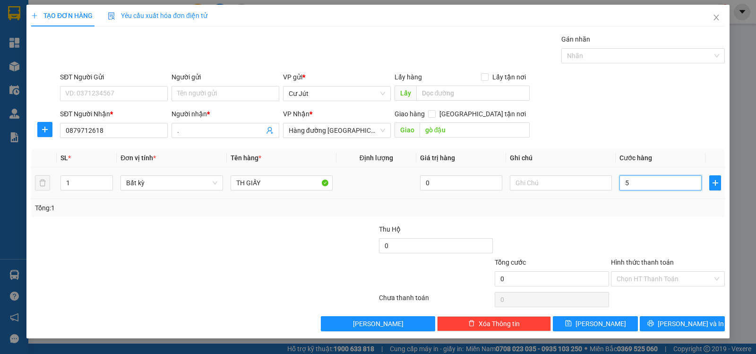
type input "5"
type input "50"
type input "50.000"
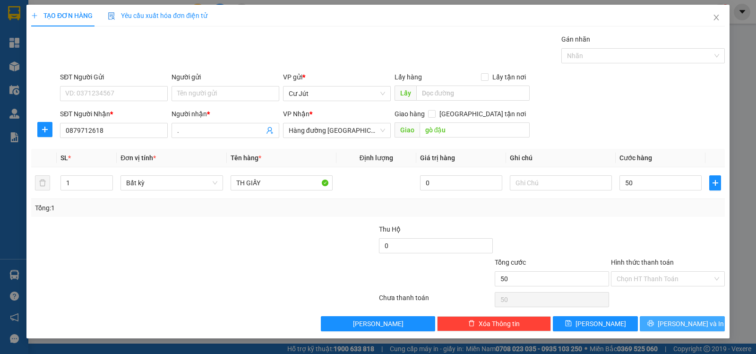
type input "50.000"
click at [671, 327] on button "[PERSON_NAME] và In" at bounding box center [682, 323] width 85 height 15
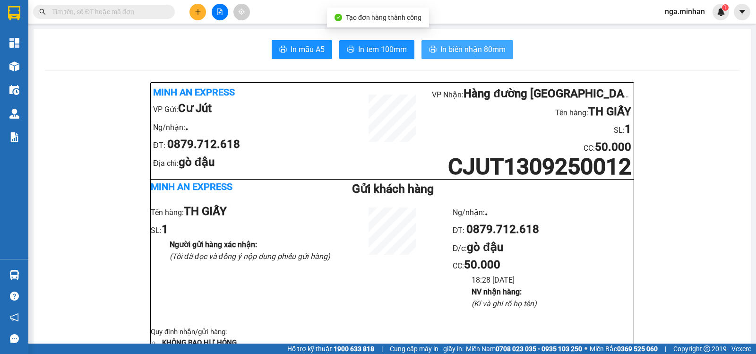
click at [476, 52] on span "In biên nhận 80mm" at bounding box center [473, 49] width 65 height 12
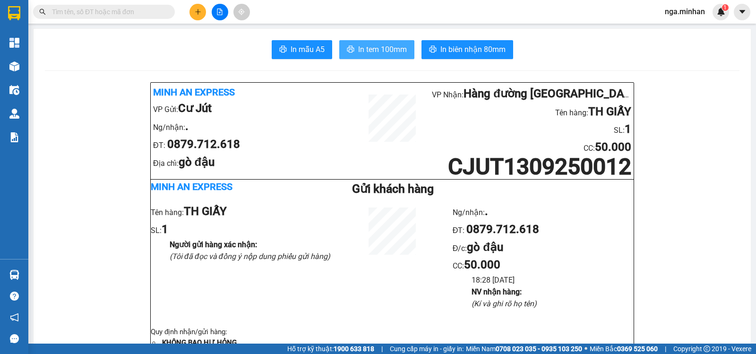
click at [390, 47] on span "In tem 100mm" at bounding box center [382, 49] width 49 height 12
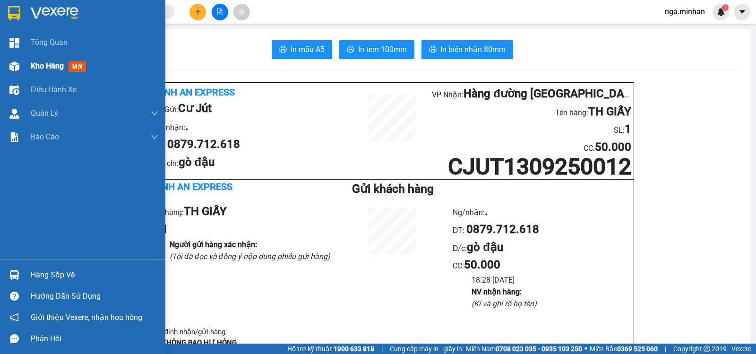
click at [51, 63] on span "Kho hàng" at bounding box center [47, 65] width 33 height 9
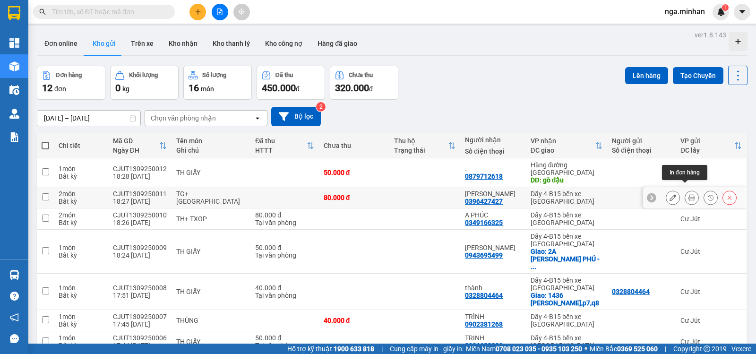
click at [689, 194] on icon at bounding box center [692, 197] width 7 height 7
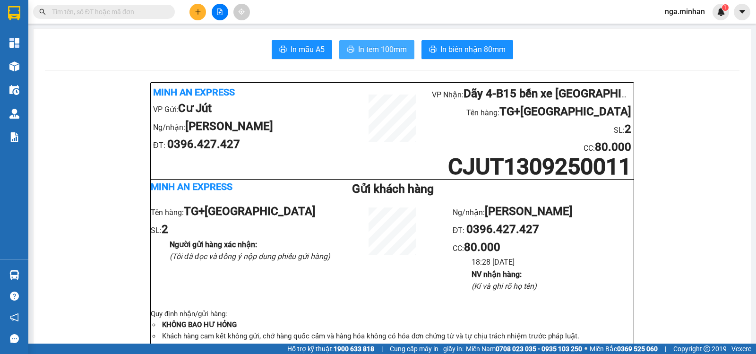
click at [399, 51] on span "In tem 100mm" at bounding box center [382, 49] width 49 height 12
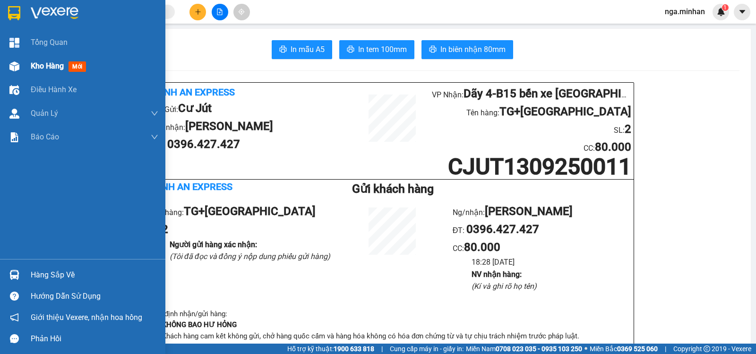
click at [39, 67] on span "Kho hàng" at bounding box center [47, 65] width 33 height 9
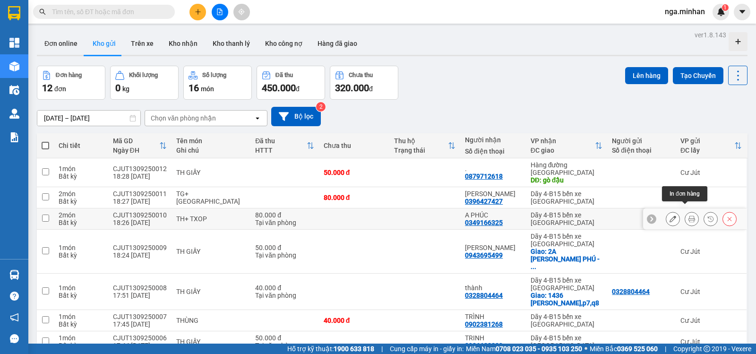
click at [685, 211] on button at bounding box center [691, 219] width 13 height 17
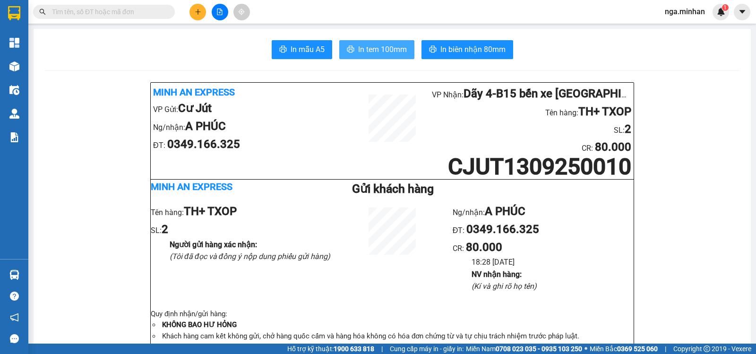
click at [393, 48] on span "In tem 100mm" at bounding box center [382, 49] width 49 height 12
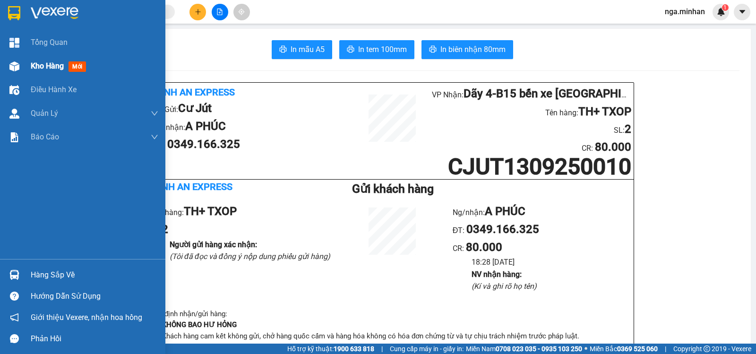
click at [35, 63] on span "Kho hàng" at bounding box center [47, 65] width 33 height 9
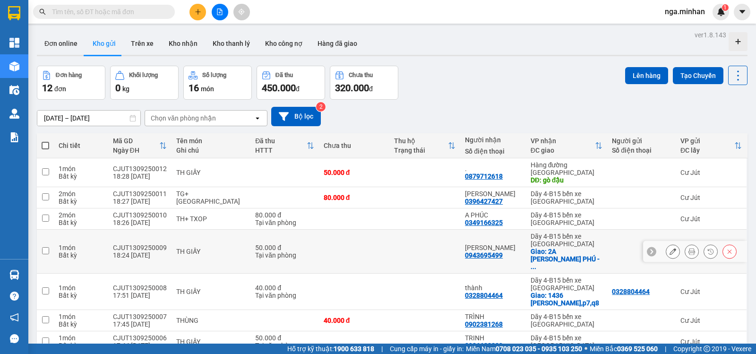
click at [689, 248] on icon at bounding box center [692, 251] width 7 height 7
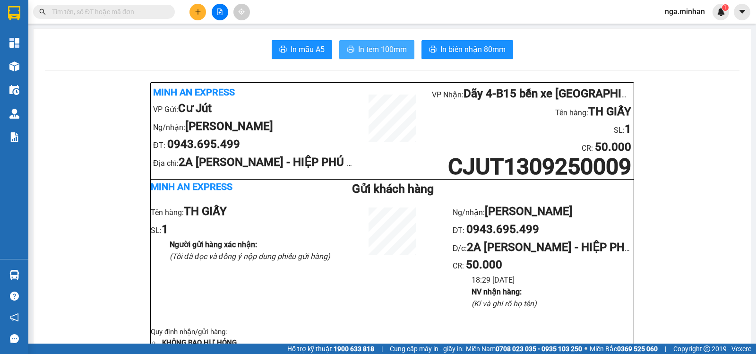
click at [396, 46] on span "In tem 100mm" at bounding box center [382, 49] width 49 height 12
